Goal: Task Accomplishment & Management: Manage account settings

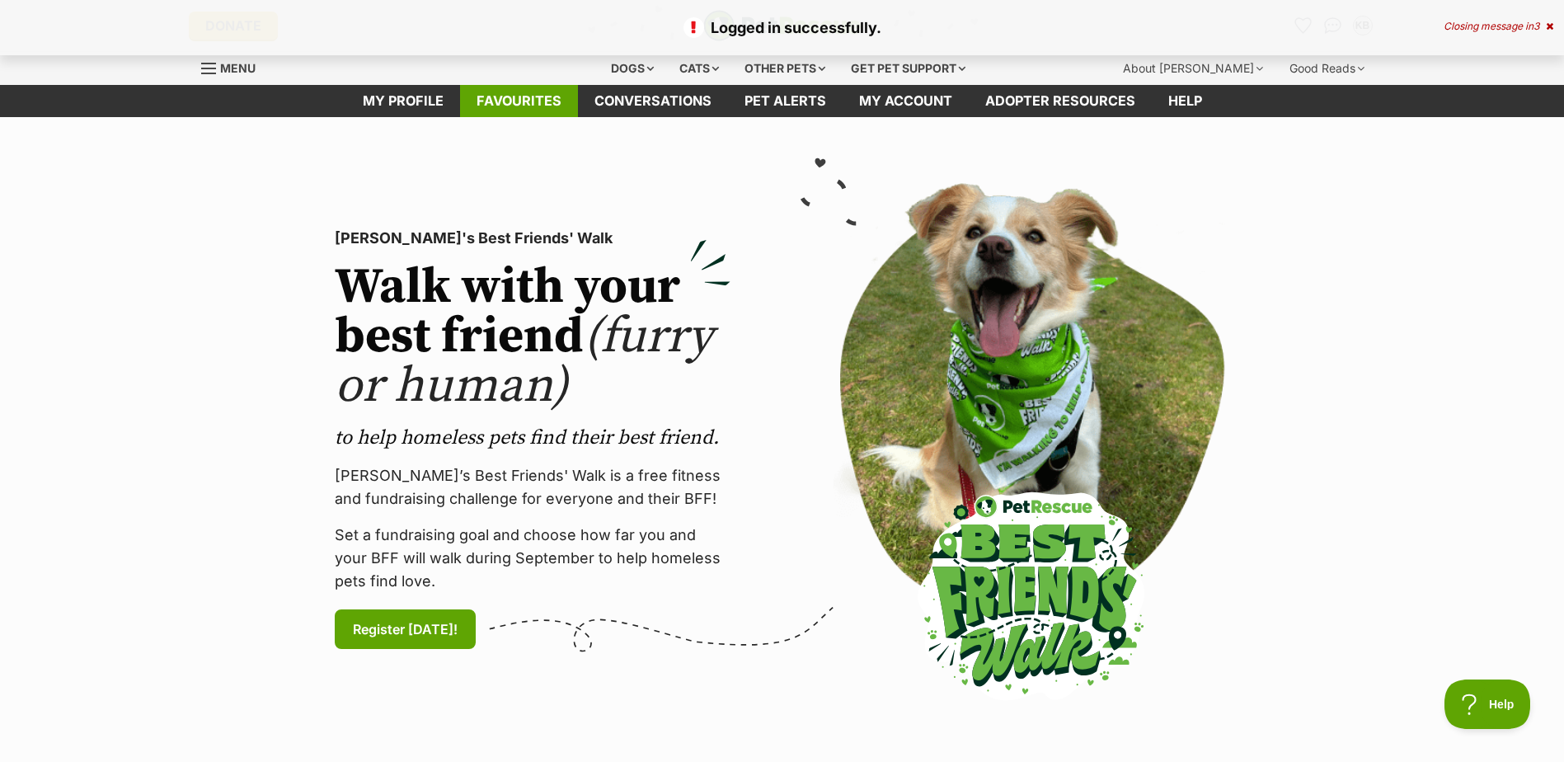
click at [522, 101] on link "Favourites" at bounding box center [519, 101] width 118 height 32
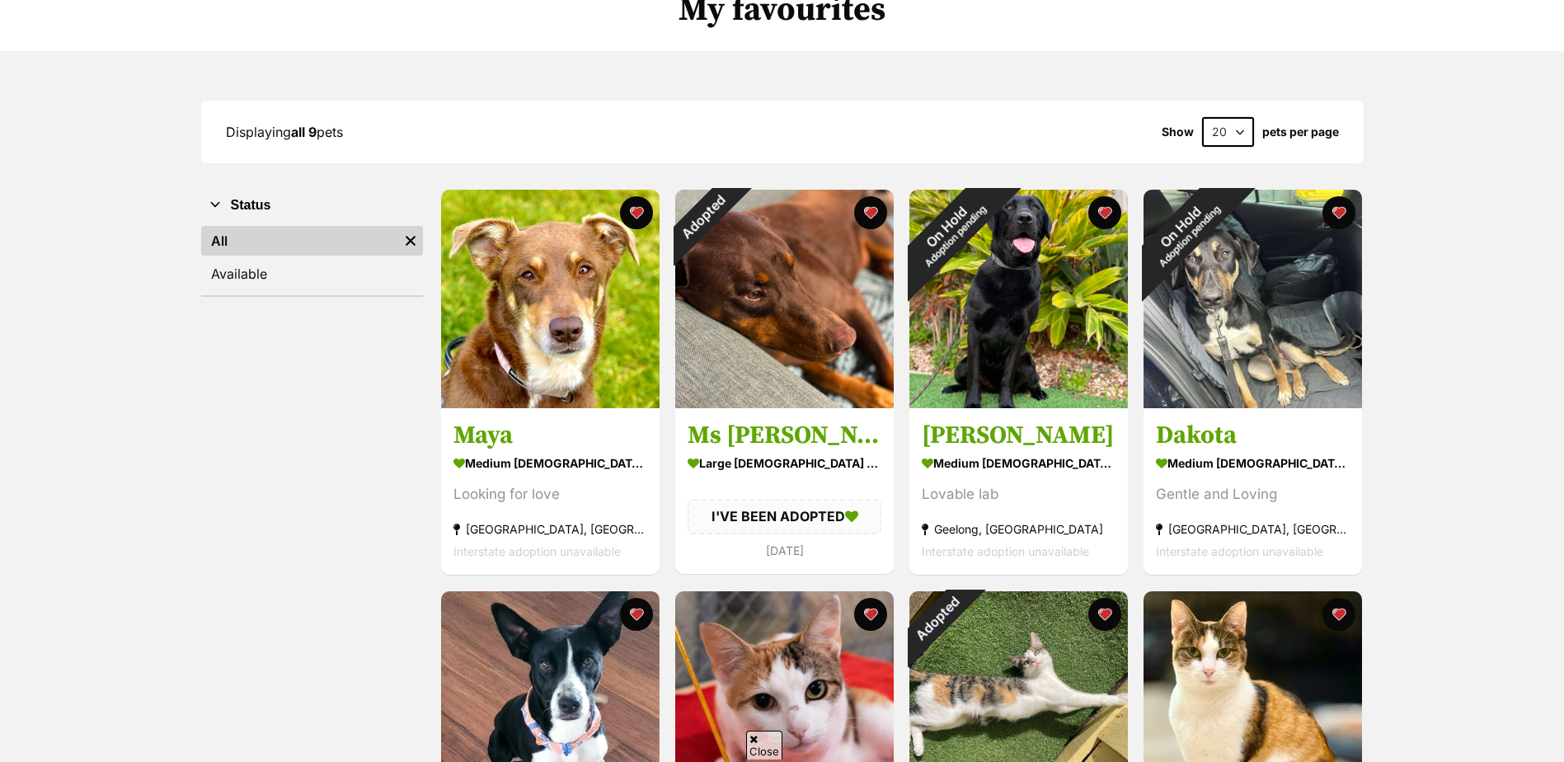
scroll to position [165, 0]
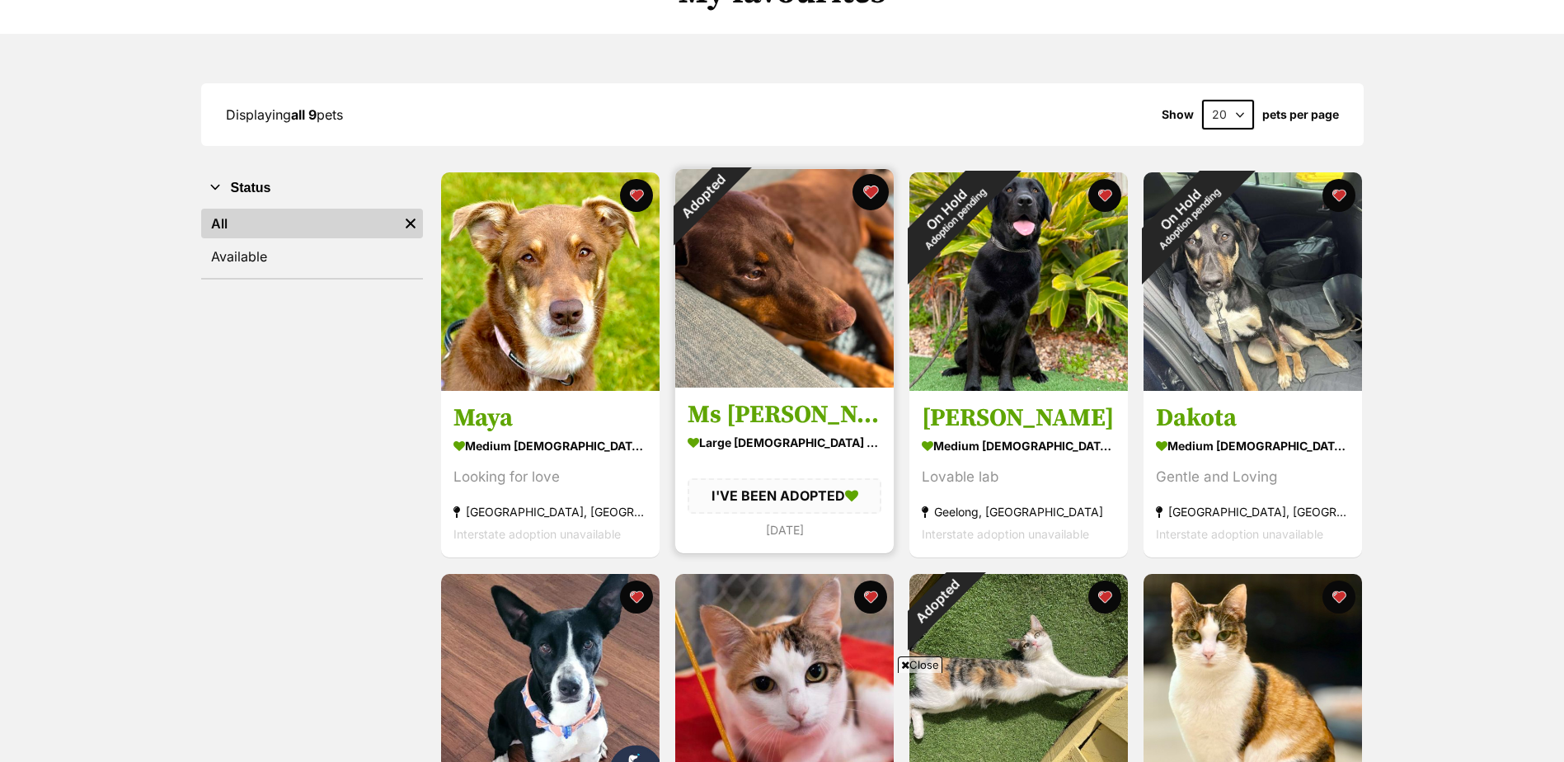
click at [870, 189] on button "favourite" at bounding box center [871, 192] width 36 height 36
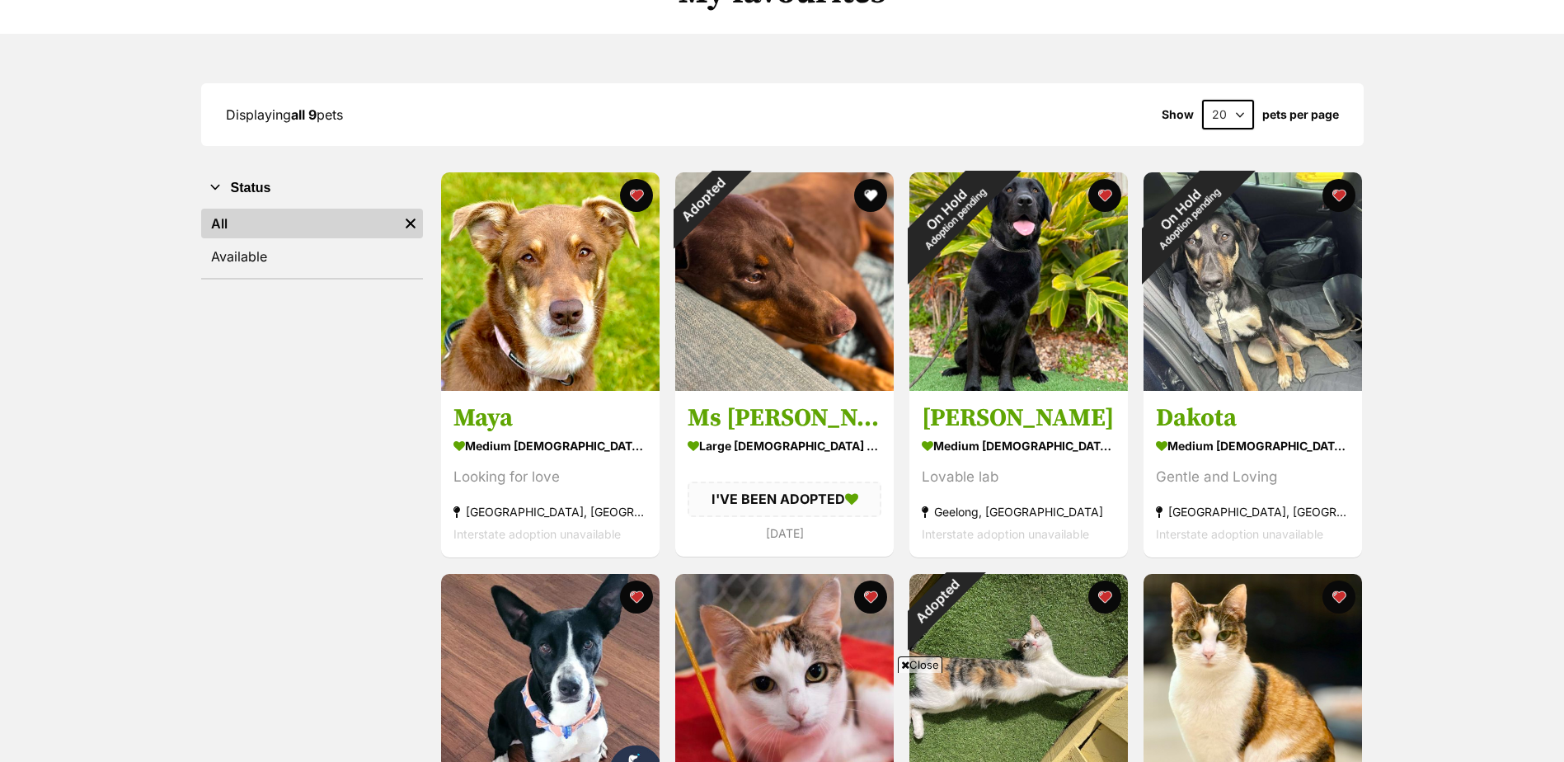
drag, startPoint x: 1343, startPoint y: 195, endPoint x: 1367, endPoint y: 193, distance: 24.0
click at [1344, 195] on button "favourite" at bounding box center [1339, 195] width 33 height 33
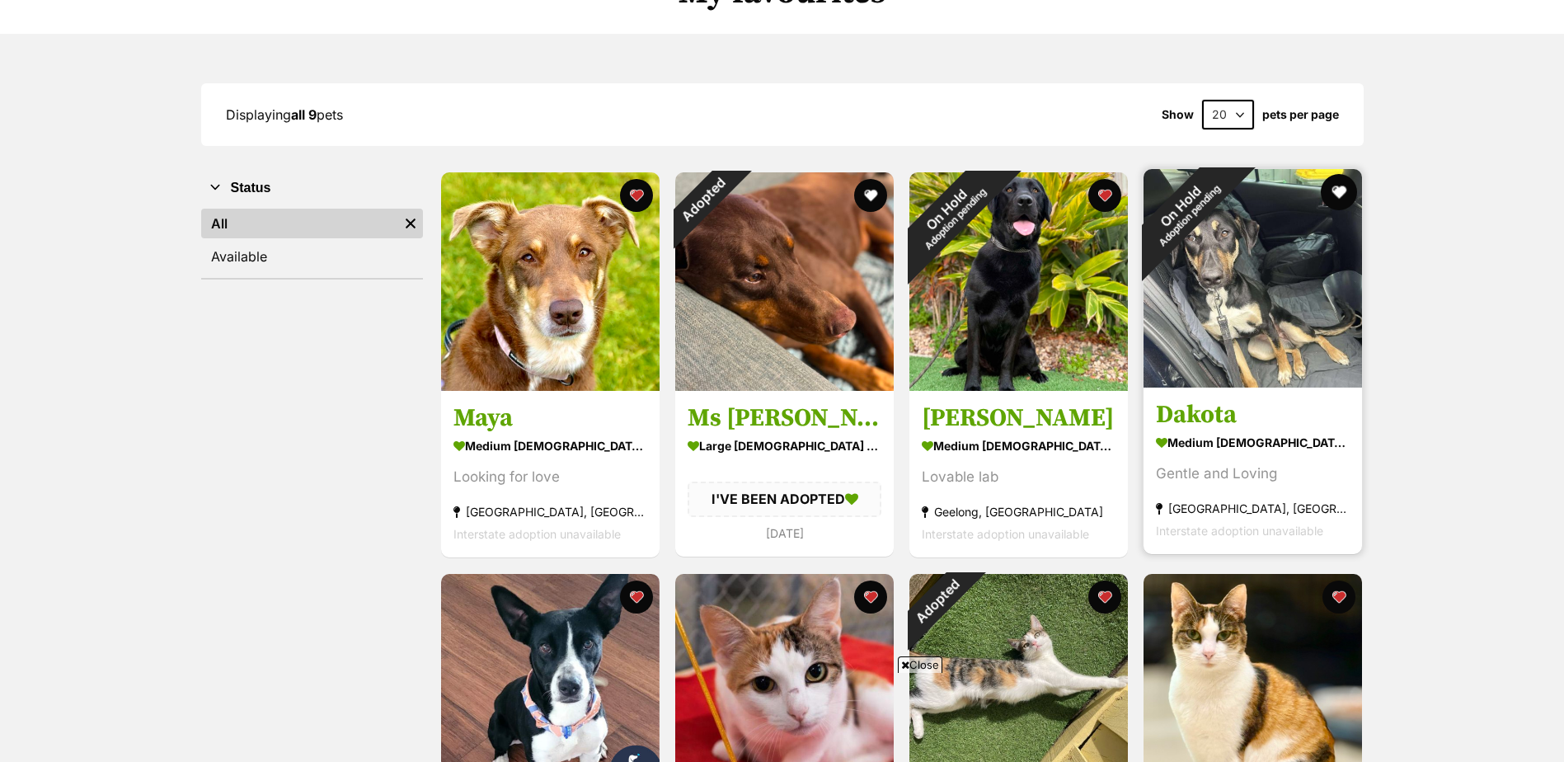
click at [1339, 191] on button "favourite" at bounding box center [1339, 192] width 36 height 36
click at [1341, 197] on button "favourite" at bounding box center [1339, 192] width 36 height 36
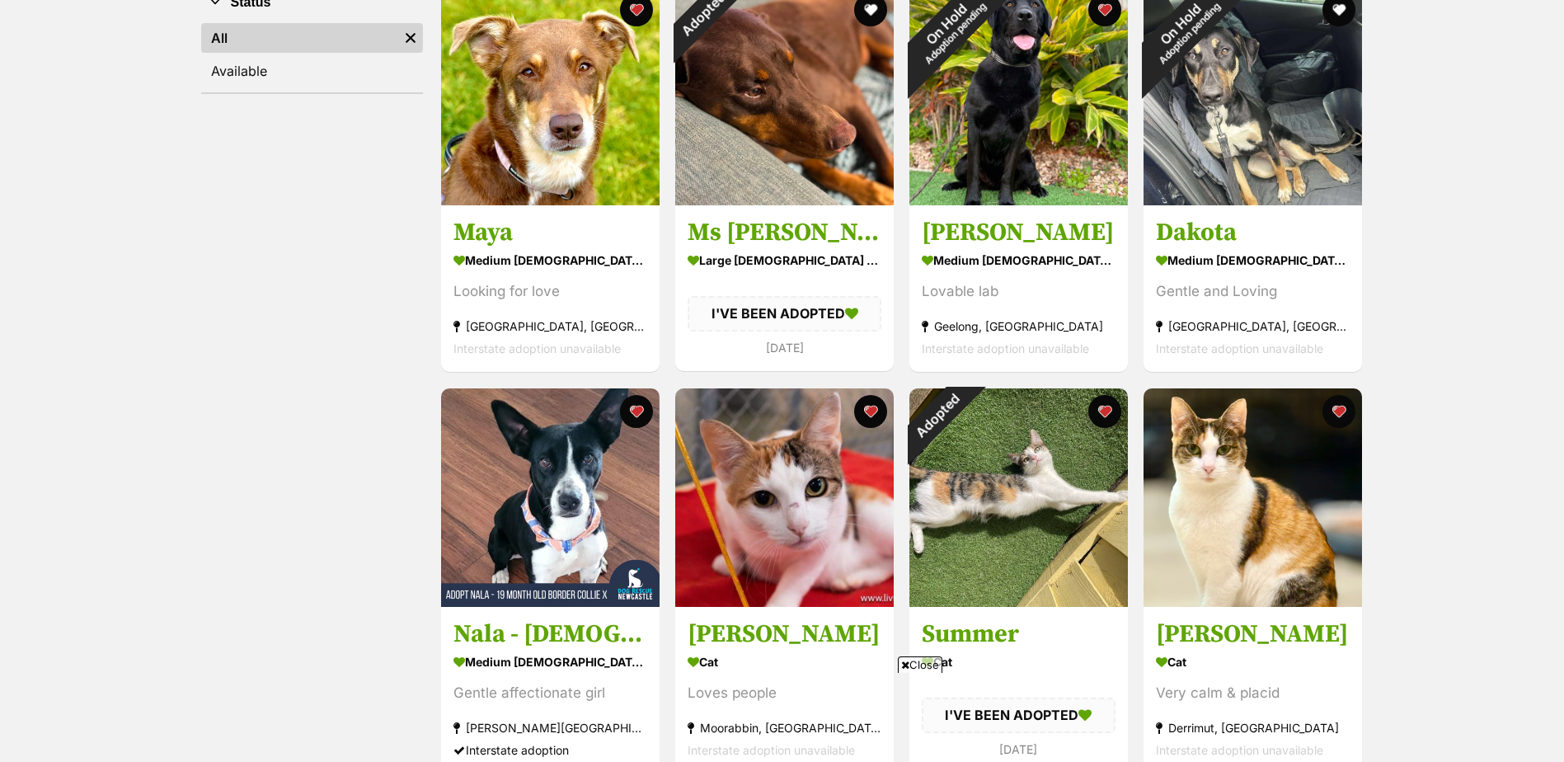
scroll to position [412, 0]
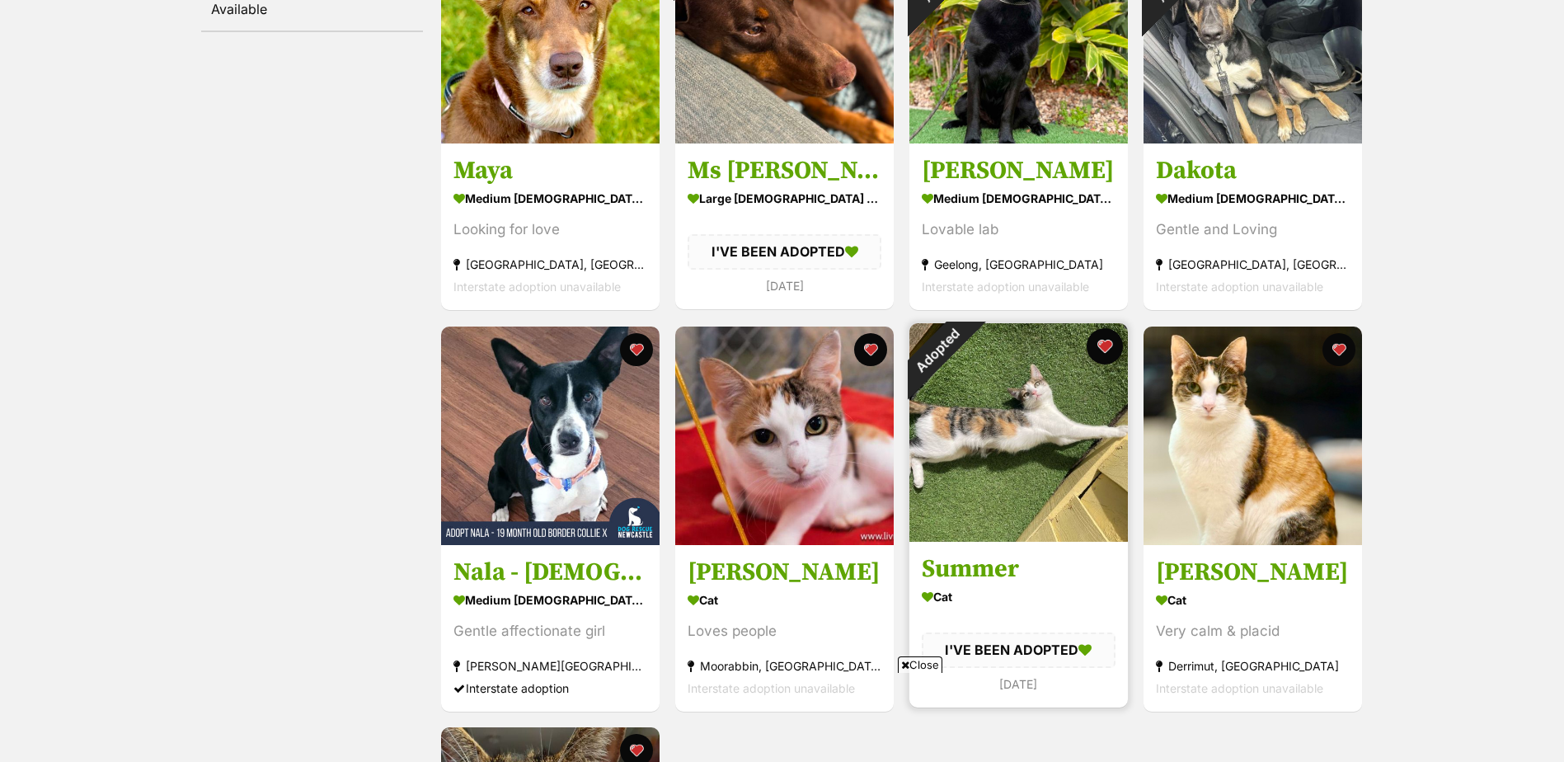
click at [1101, 349] on button "favourite" at bounding box center [1105, 346] width 36 height 36
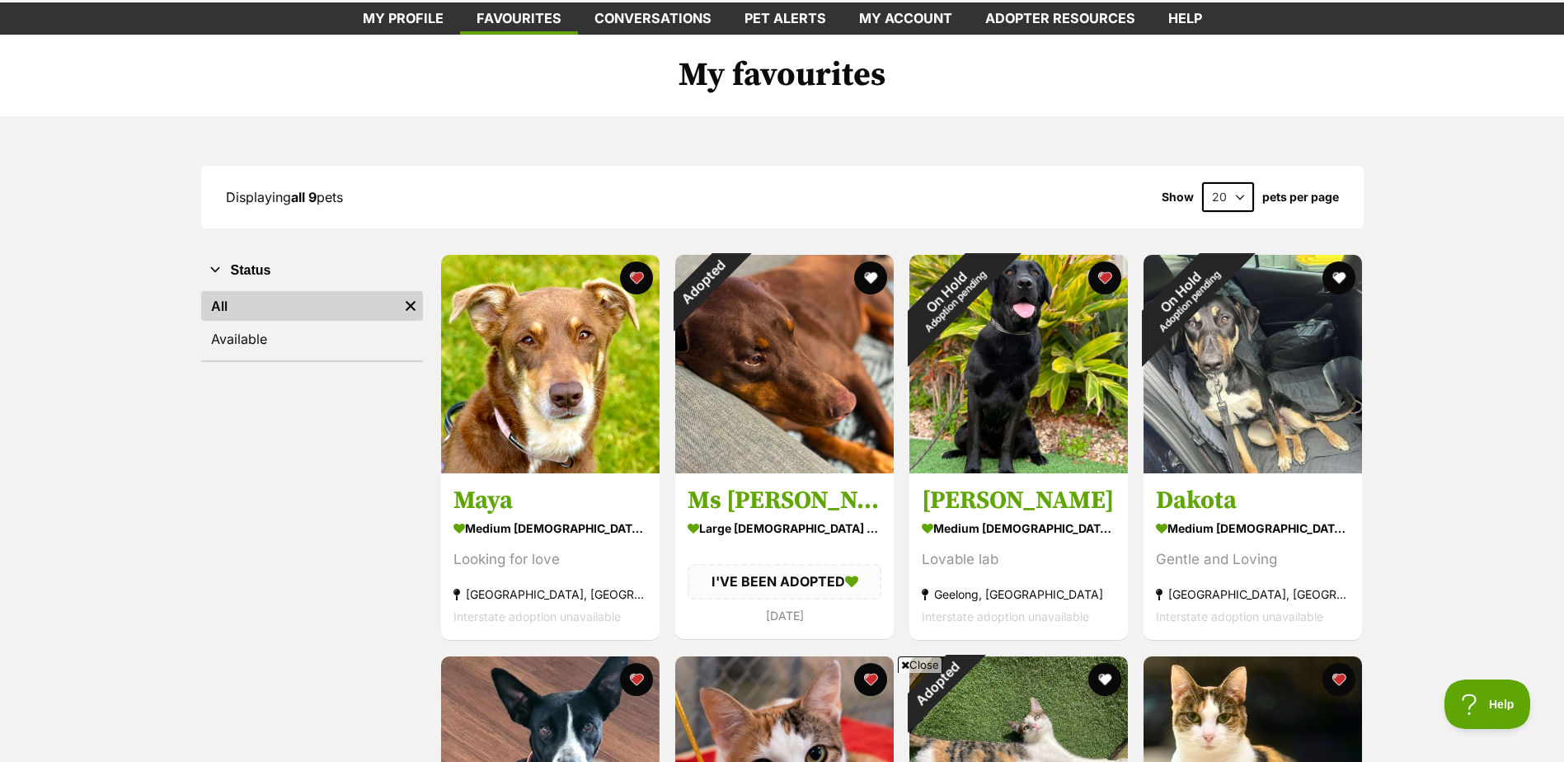
scroll to position [0, 0]
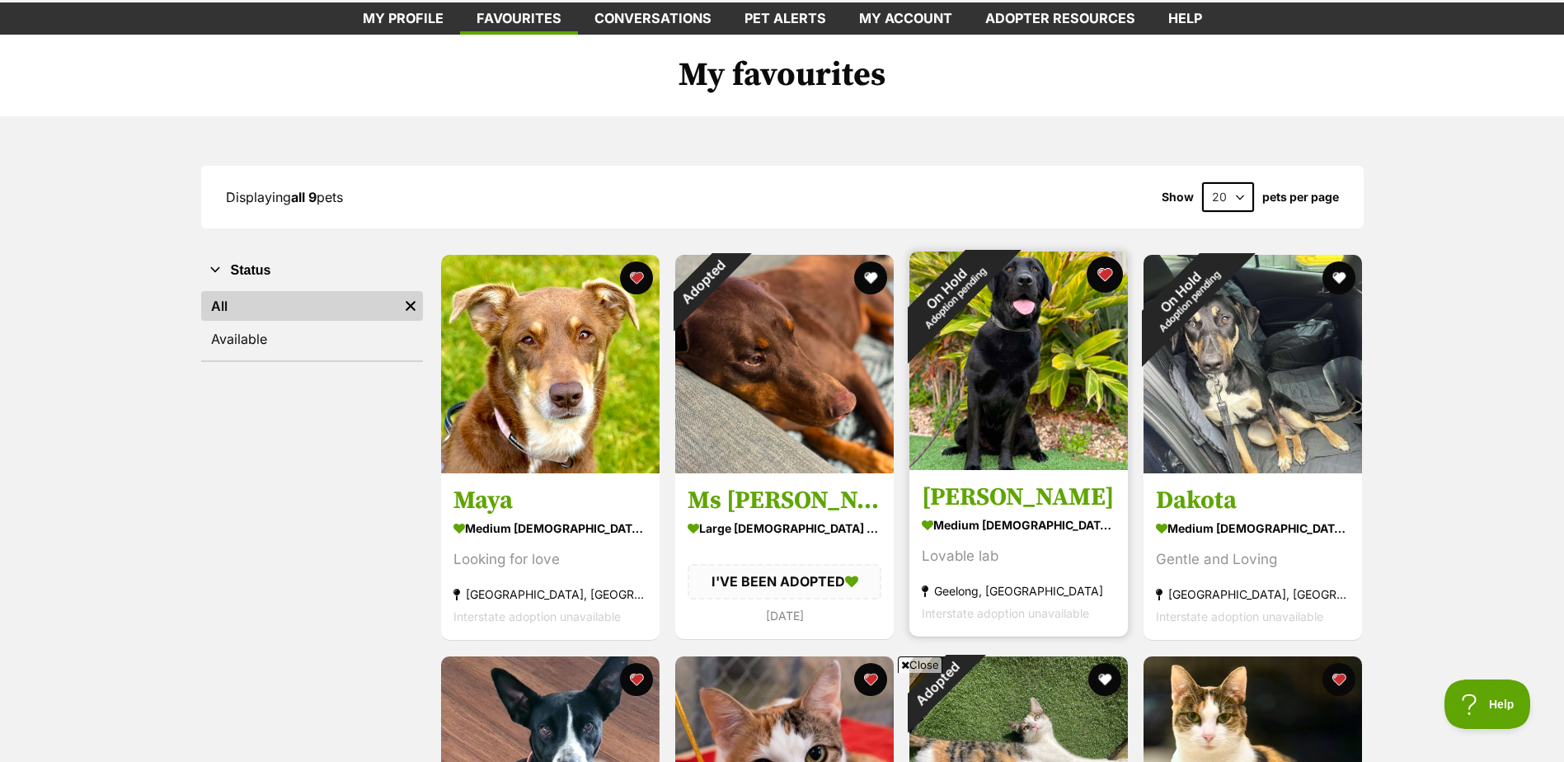
click at [1104, 275] on button "favourite" at bounding box center [1105, 274] width 36 height 36
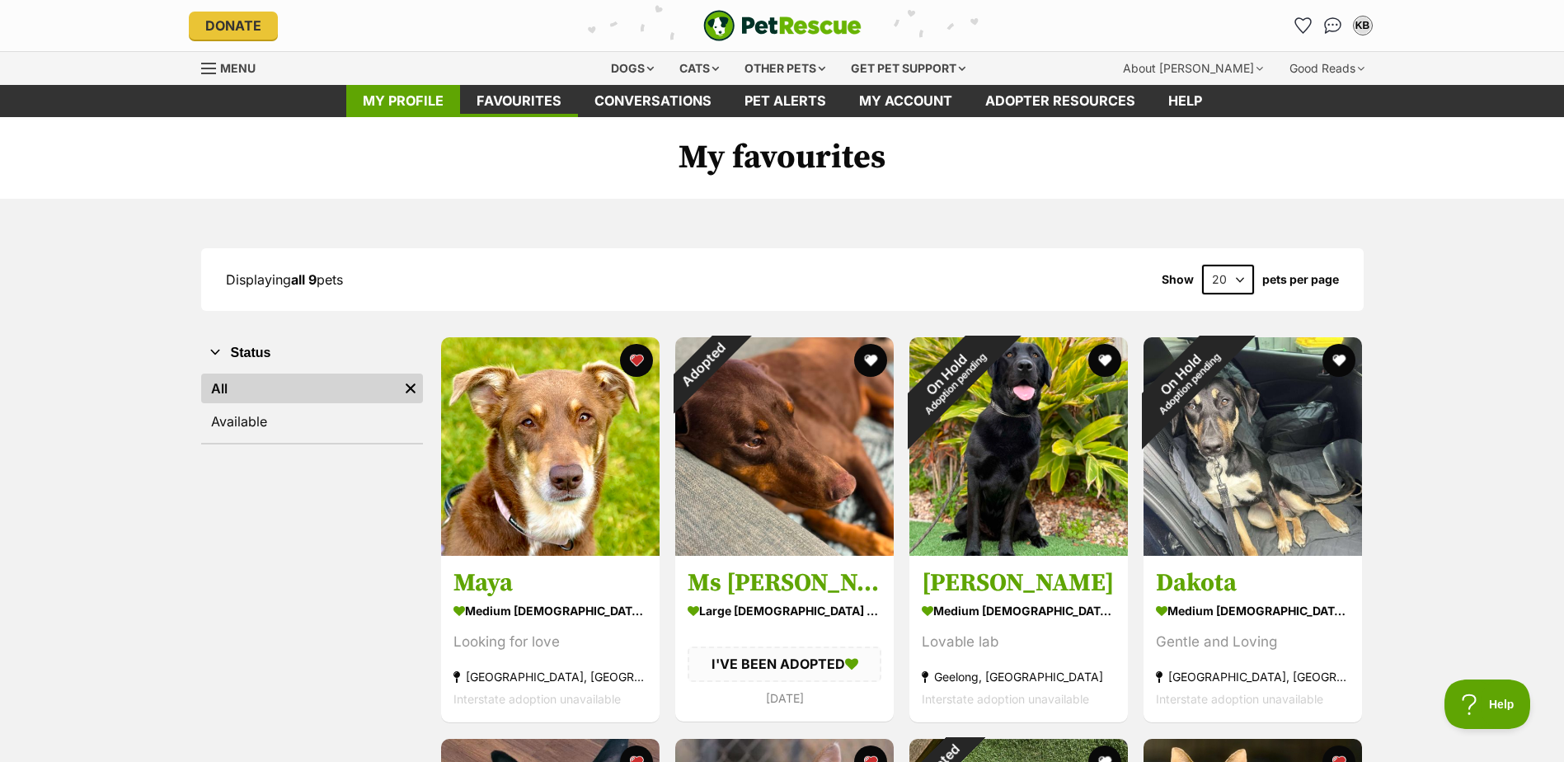
click at [388, 95] on link "My profile" at bounding box center [403, 101] width 114 height 32
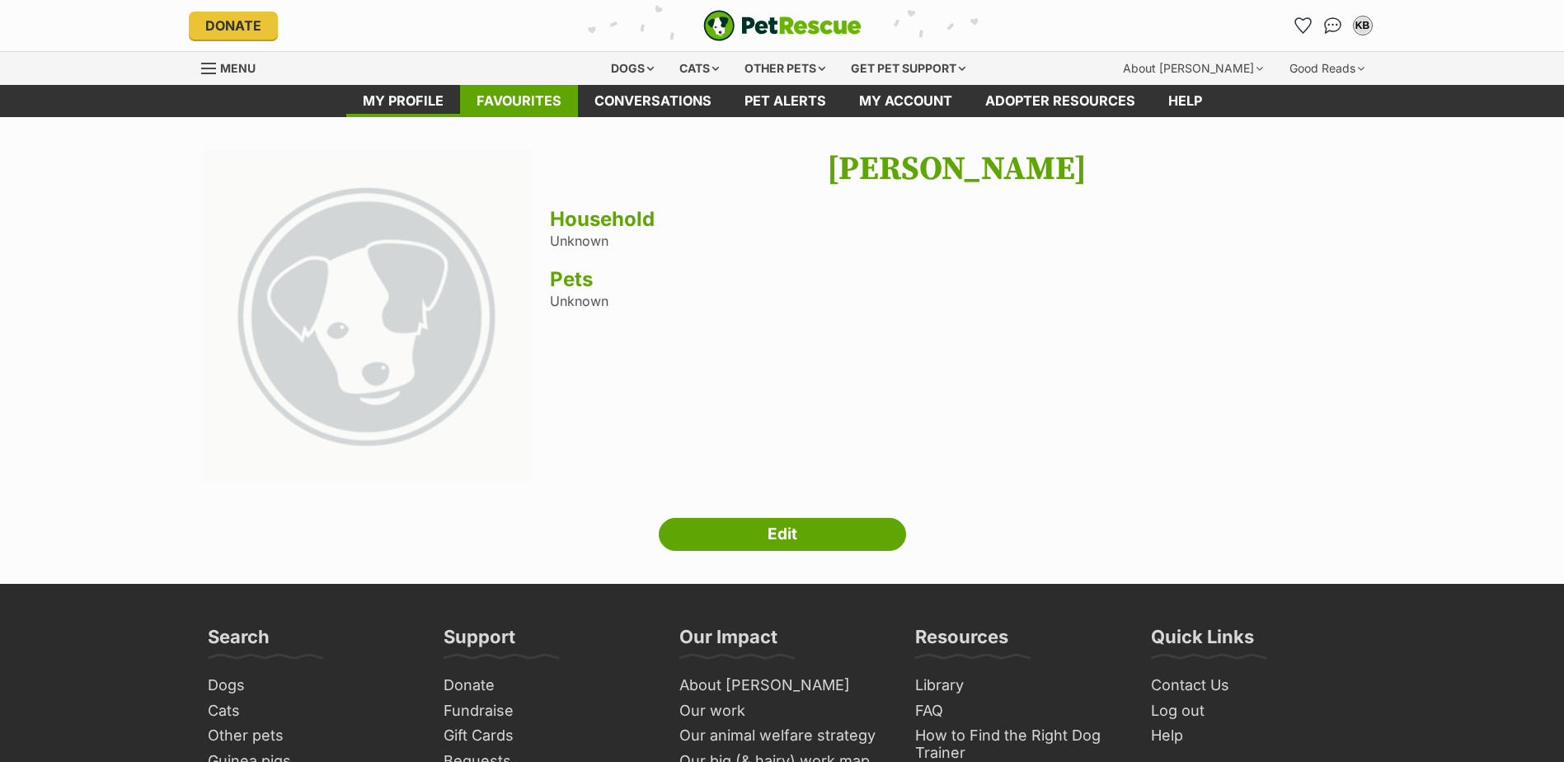
click at [538, 102] on link "Favourites" at bounding box center [519, 101] width 118 height 32
